Goal: Information Seeking & Learning: Learn about a topic

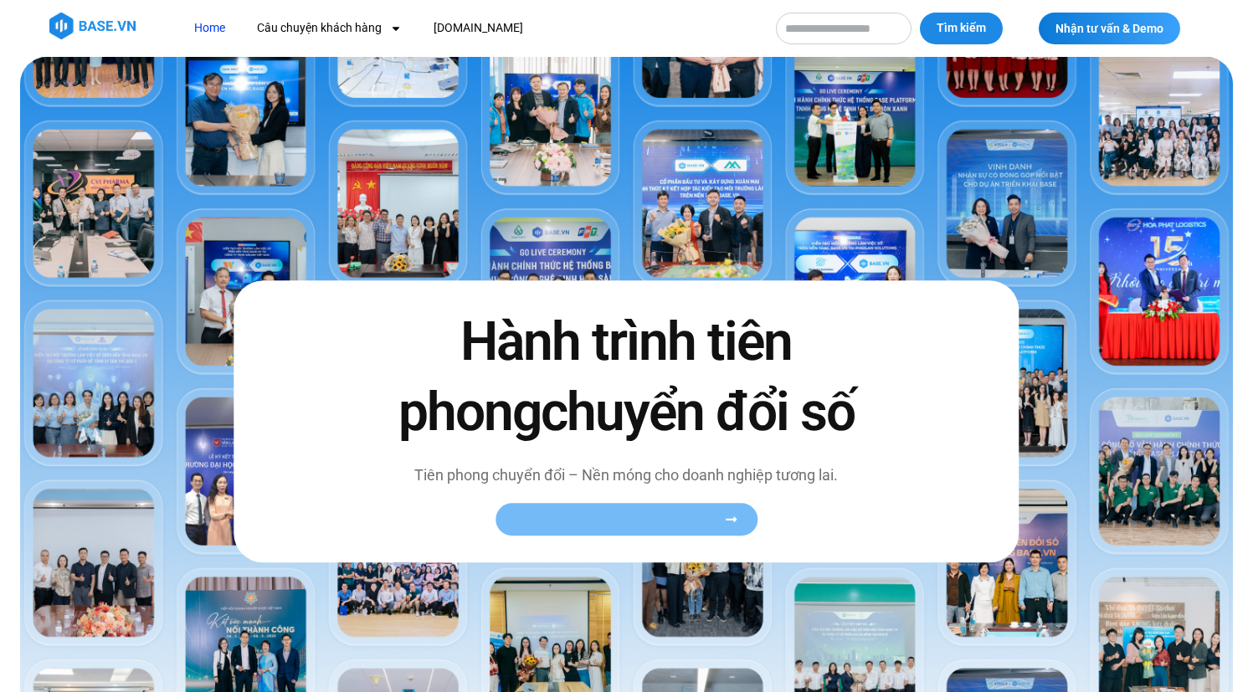
click at [649, 514] on span "Xem toàn bộ câu chuyện khách hàng" at bounding box center [618, 519] width 205 height 13
click at [712, 517] on span "Xem toàn bộ câu chuyện khách hàng" at bounding box center [618, 519] width 205 height 13
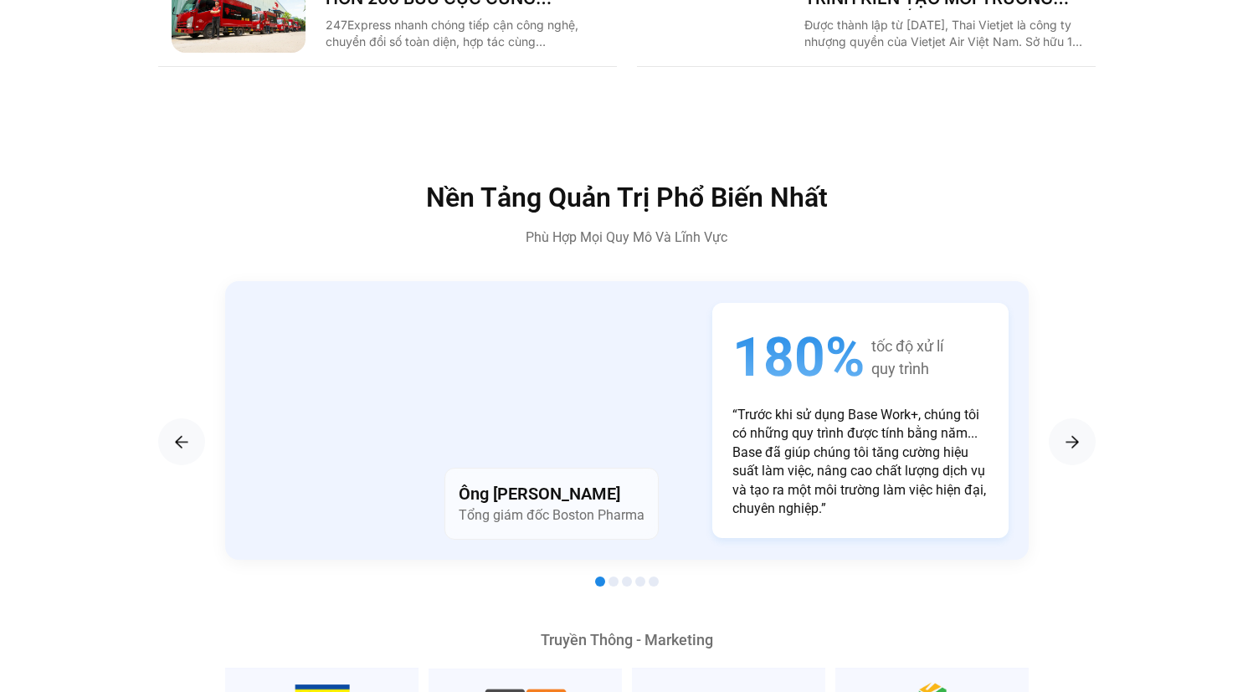
scroll to position [2783, 0]
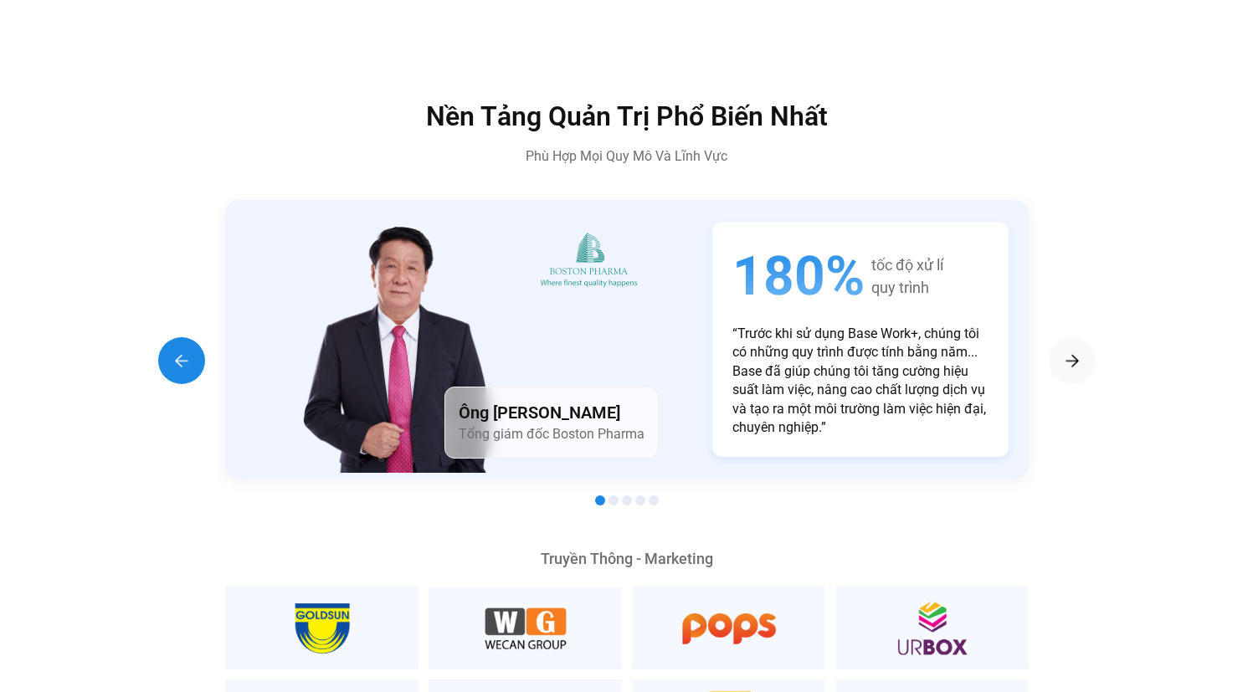
click at [181, 351] on img "Previous slide" at bounding box center [182, 361] width 20 height 20
click at [185, 351] on img "Previous slide" at bounding box center [182, 361] width 20 height 20
click at [185, 339] on div "Previous slide" at bounding box center [181, 360] width 47 height 47
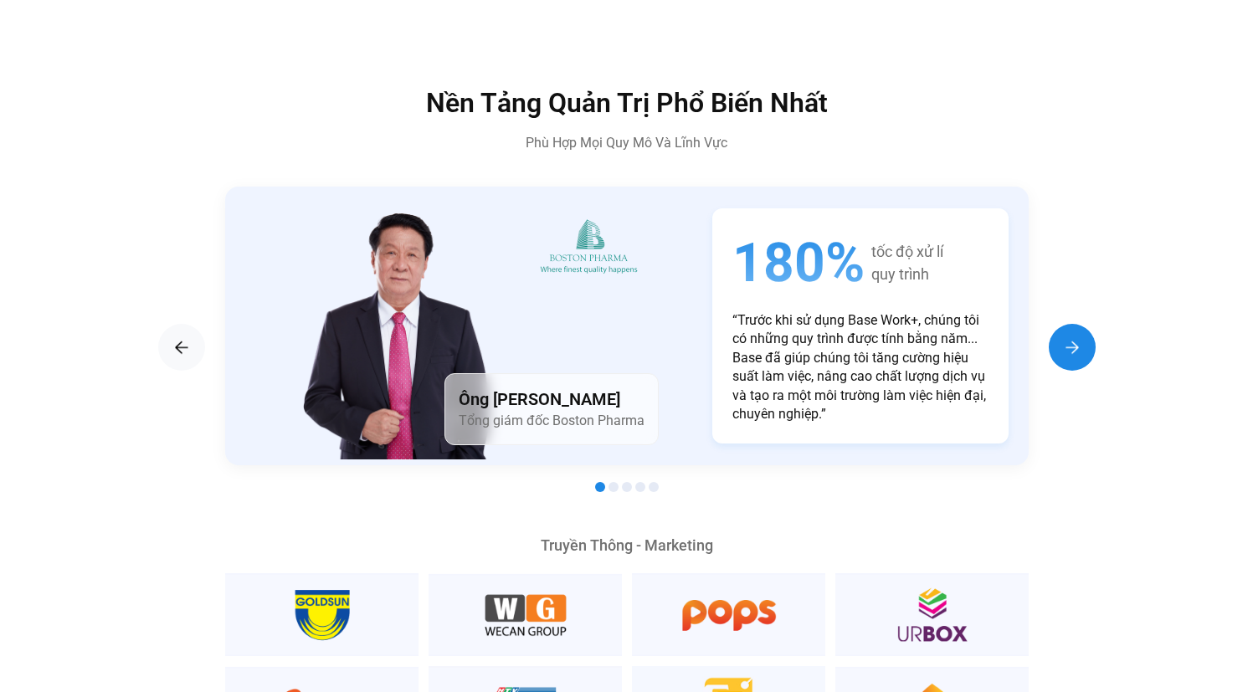
click at [1073, 337] on img "Next slide" at bounding box center [1072, 347] width 20 height 20
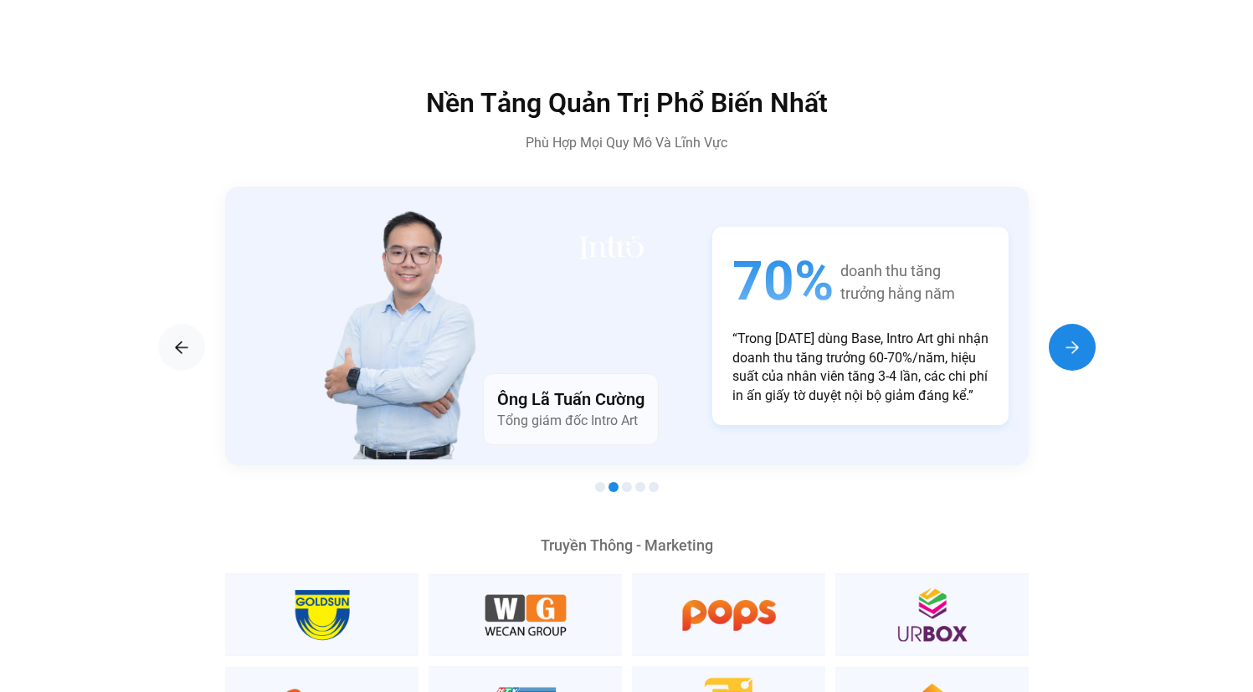
click at [1077, 324] on div "Next slide" at bounding box center [1072, 347] width 47 height 47
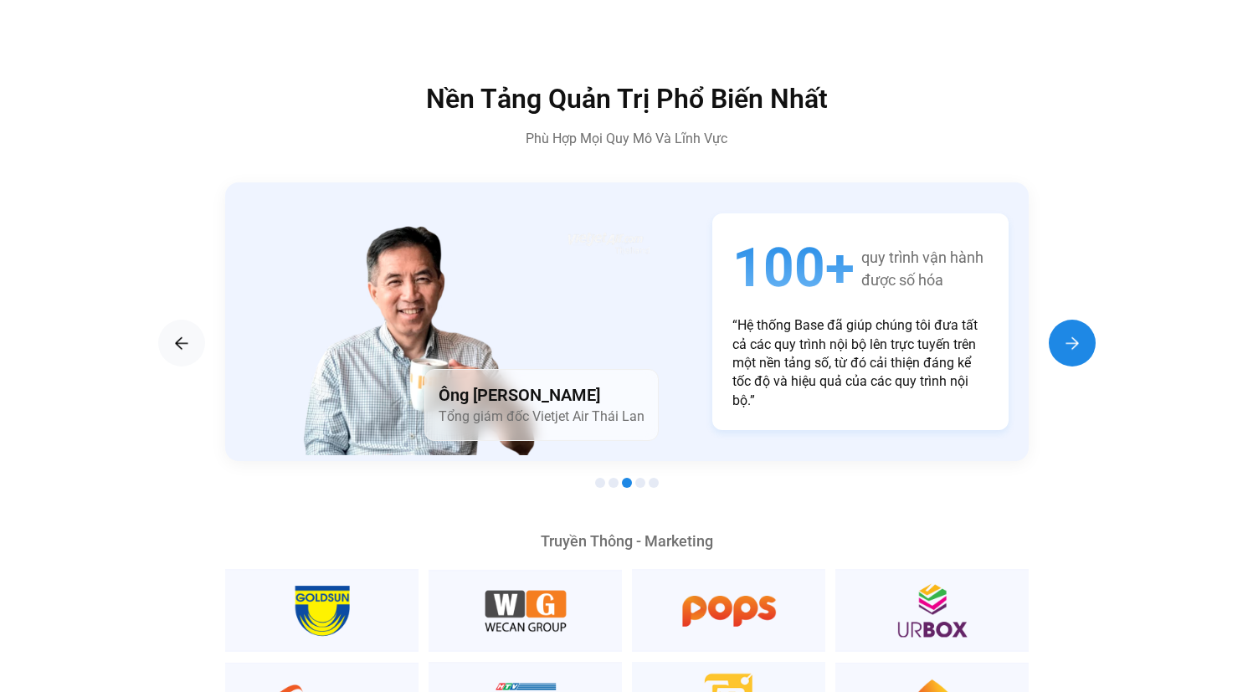
click at [1077, 322] on div "Next slide" at bounding box center [1072, 343] width 47 height 47
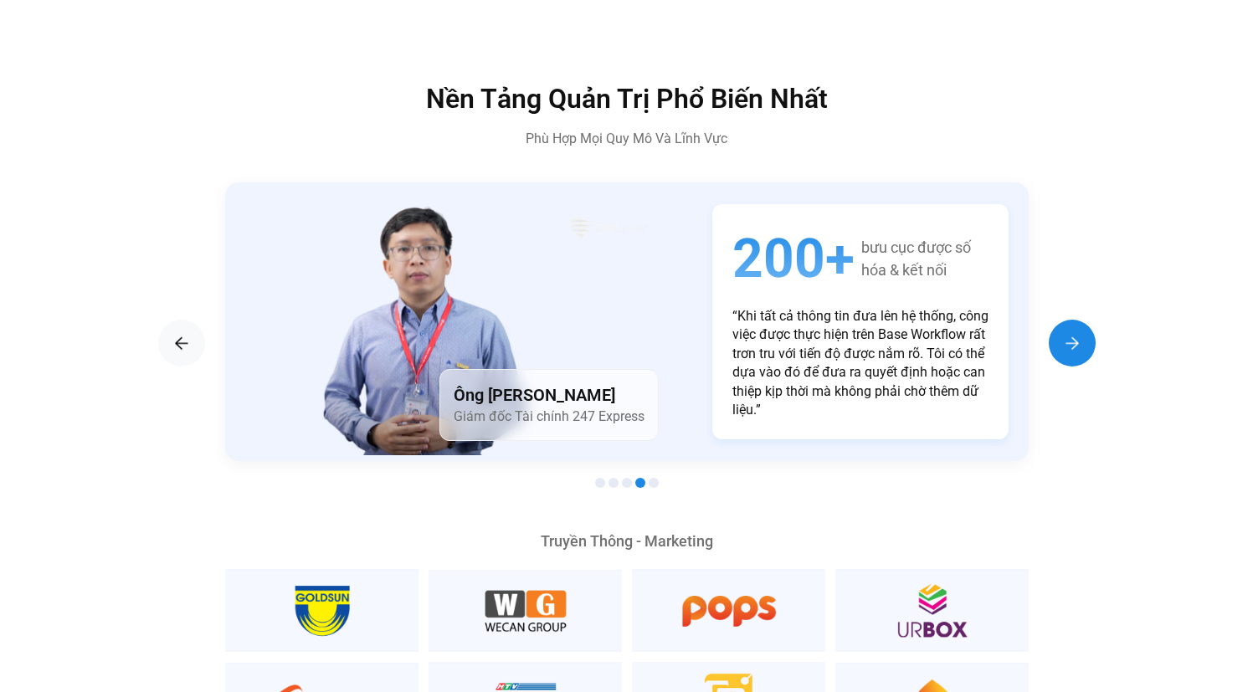
click at [1077, 322] on div "Next slide" at bounding box center [1072, 343] width 47 height 47
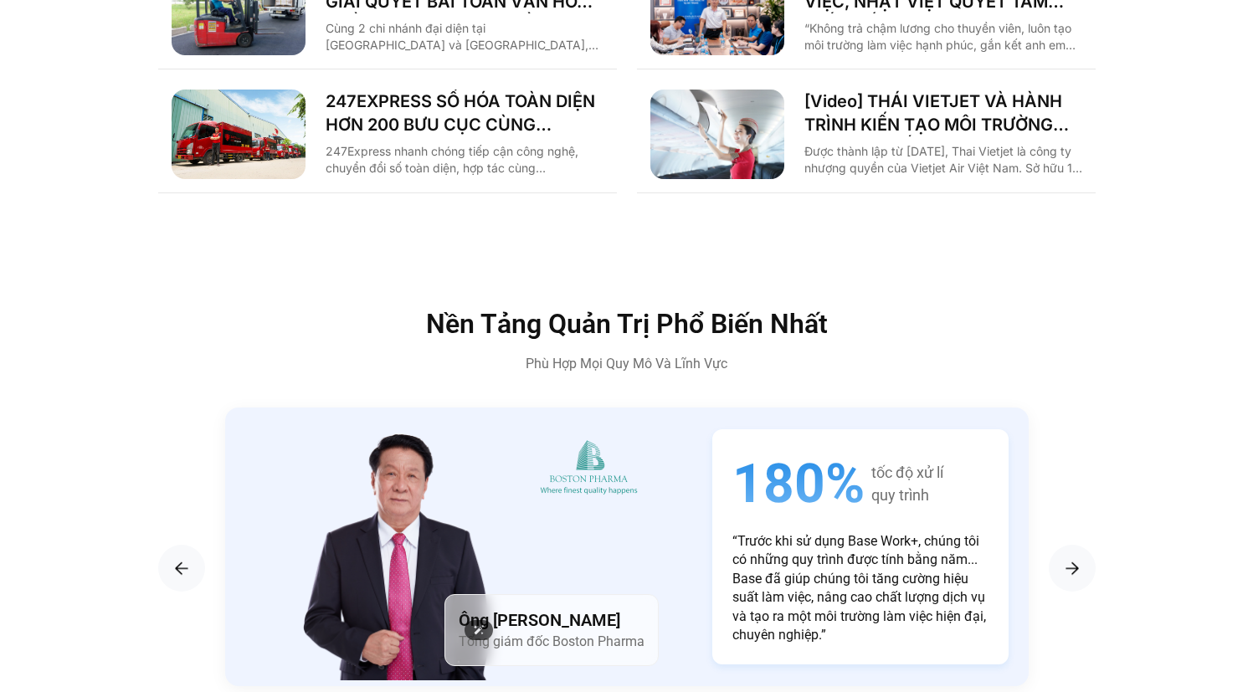
scroll to position [2610, 0]
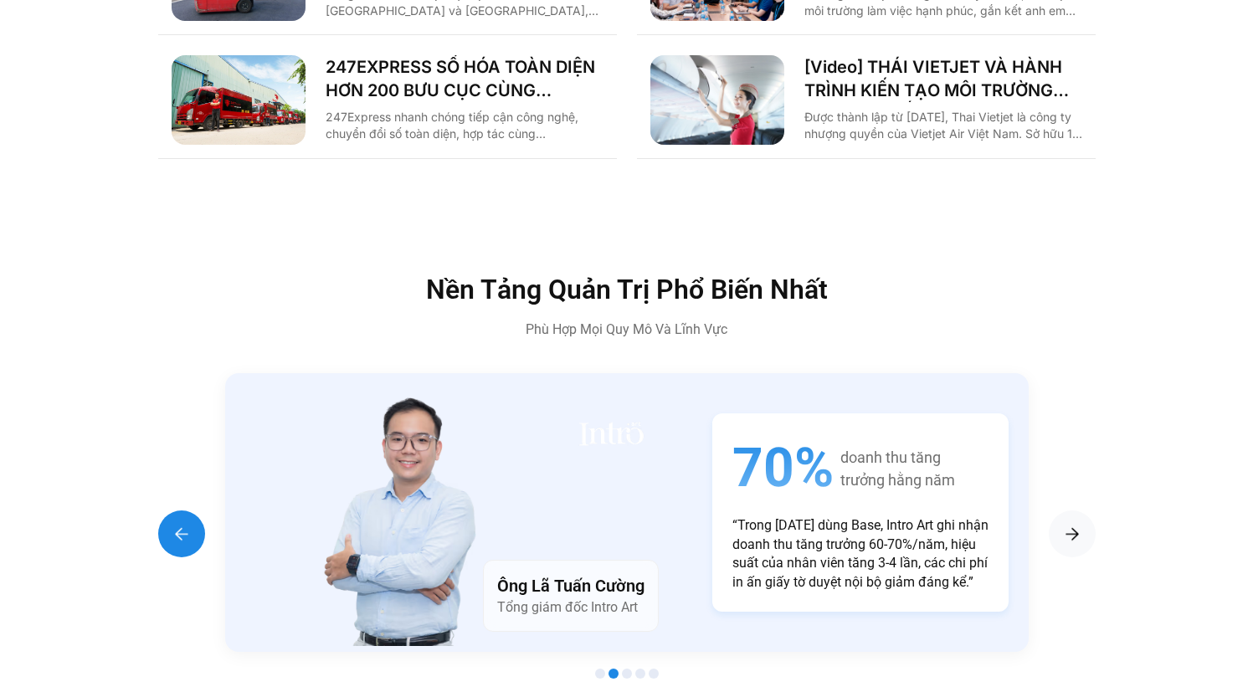
click at [172, 524] on img "Previous slide" at bounding box center [182, 534] width 20 height 20
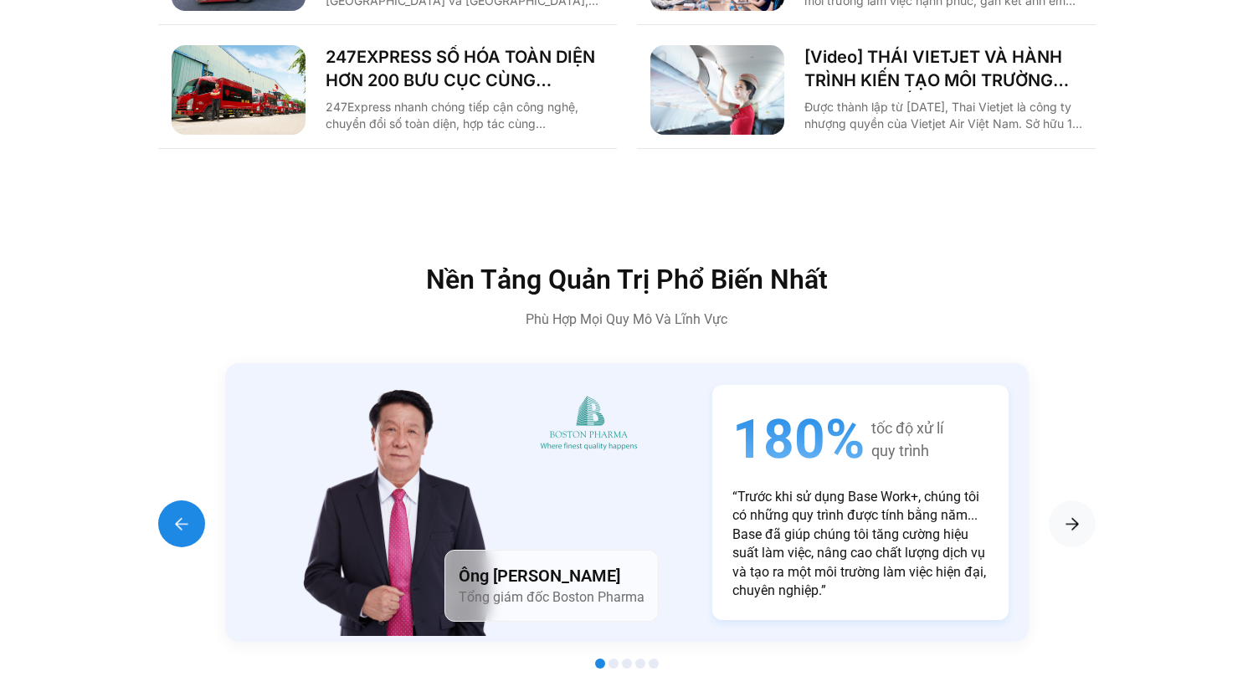
click at [172, 514] on img "Previous slide" at bounding box center [182, 524] width 20 height 20
